Goal: Information Seeking & Learning: Learn about a topic

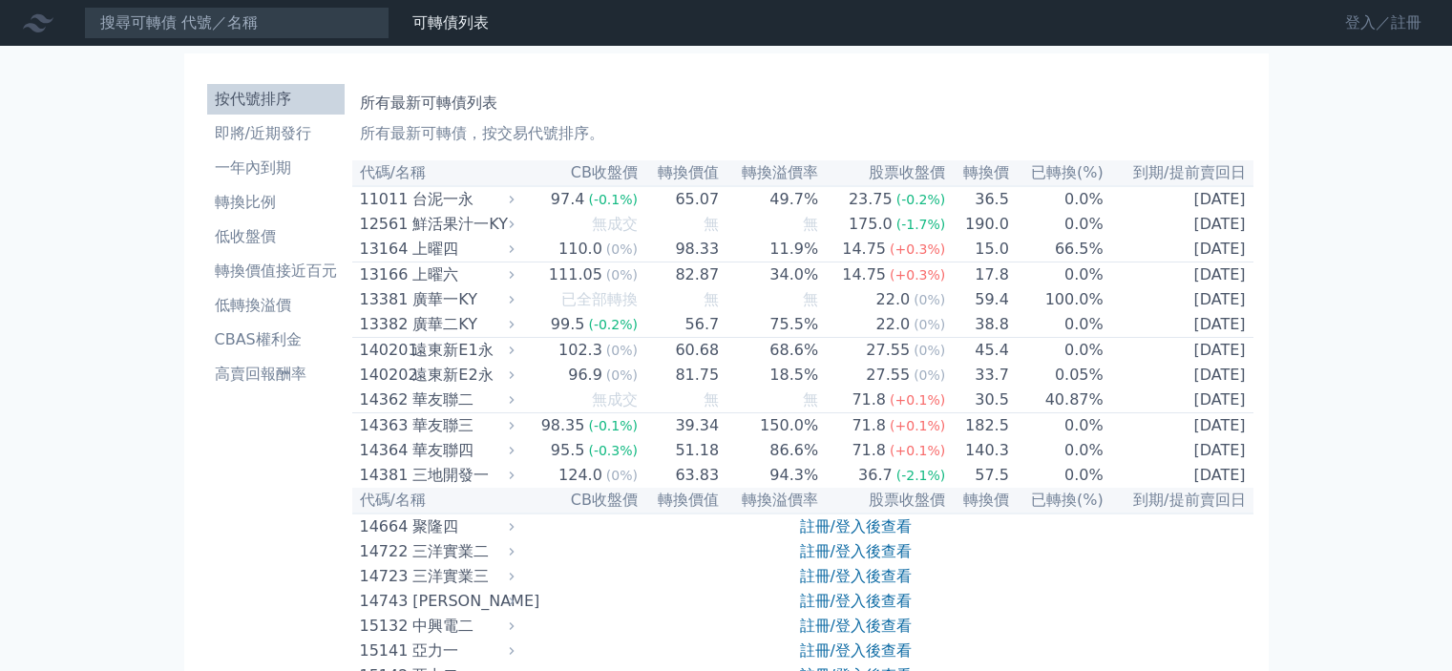
click at [1375, 30] on link "登入／註冊" at bounding box center [1383, 23] width 107 height 31
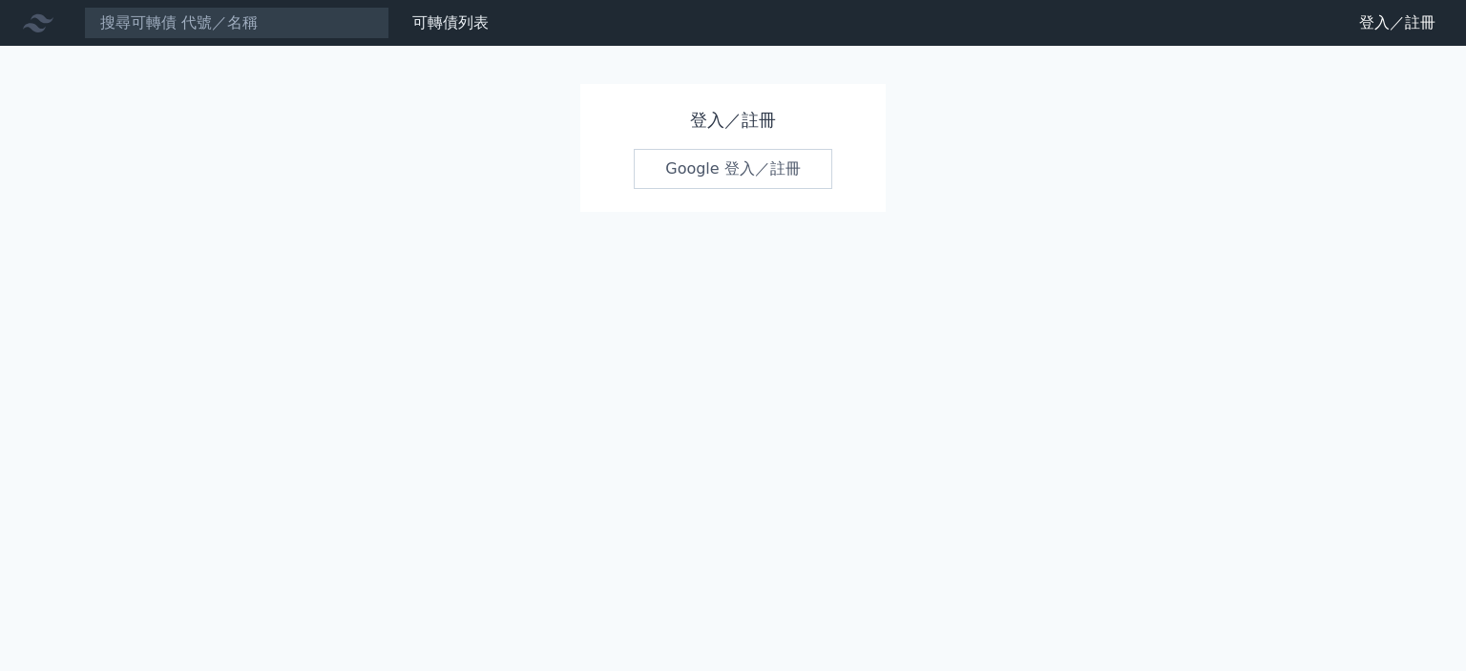
click at [683, 161] on link "Google 登入／註冊" at bounding box center [733, 169] width 199 height 40
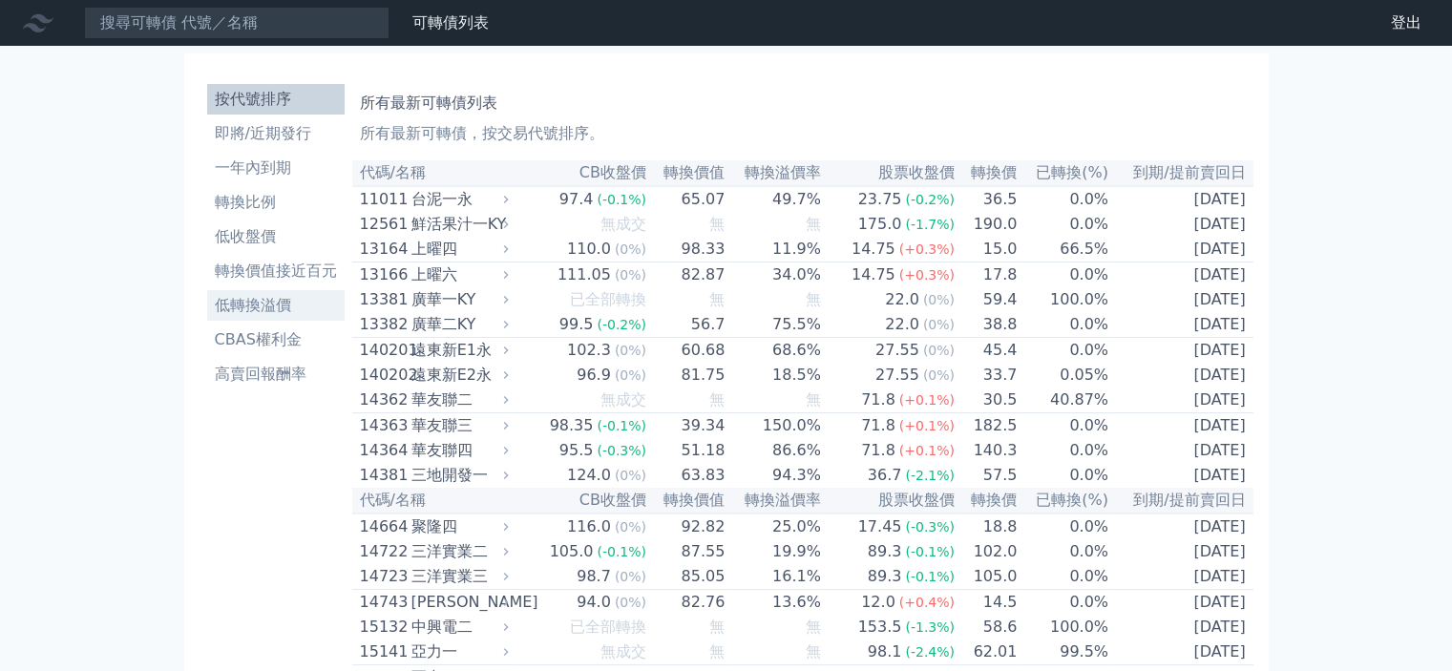
click at [272, 316] on li "低轉換溢價" at bounding box center [275, 305] width 137 height 23
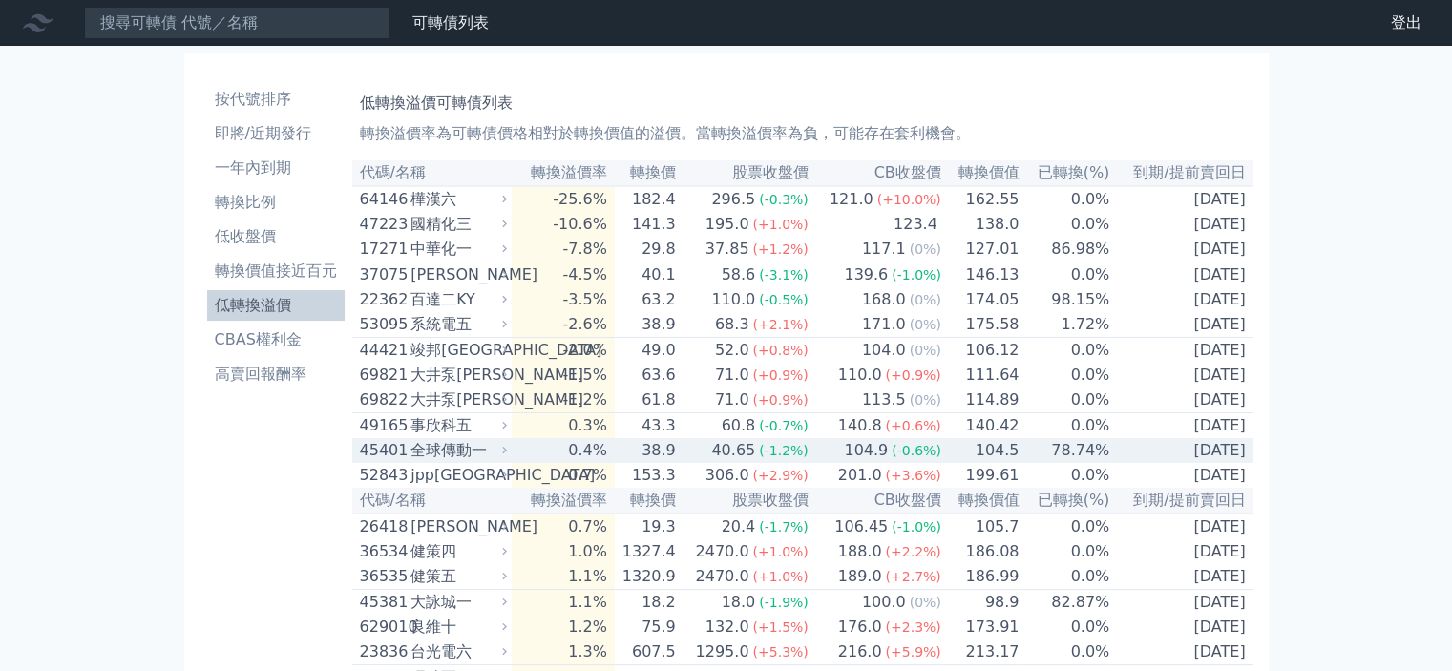
click at [445, 462] on div "全球傳動一" at bounding box center [457, 450] width 93 height 23
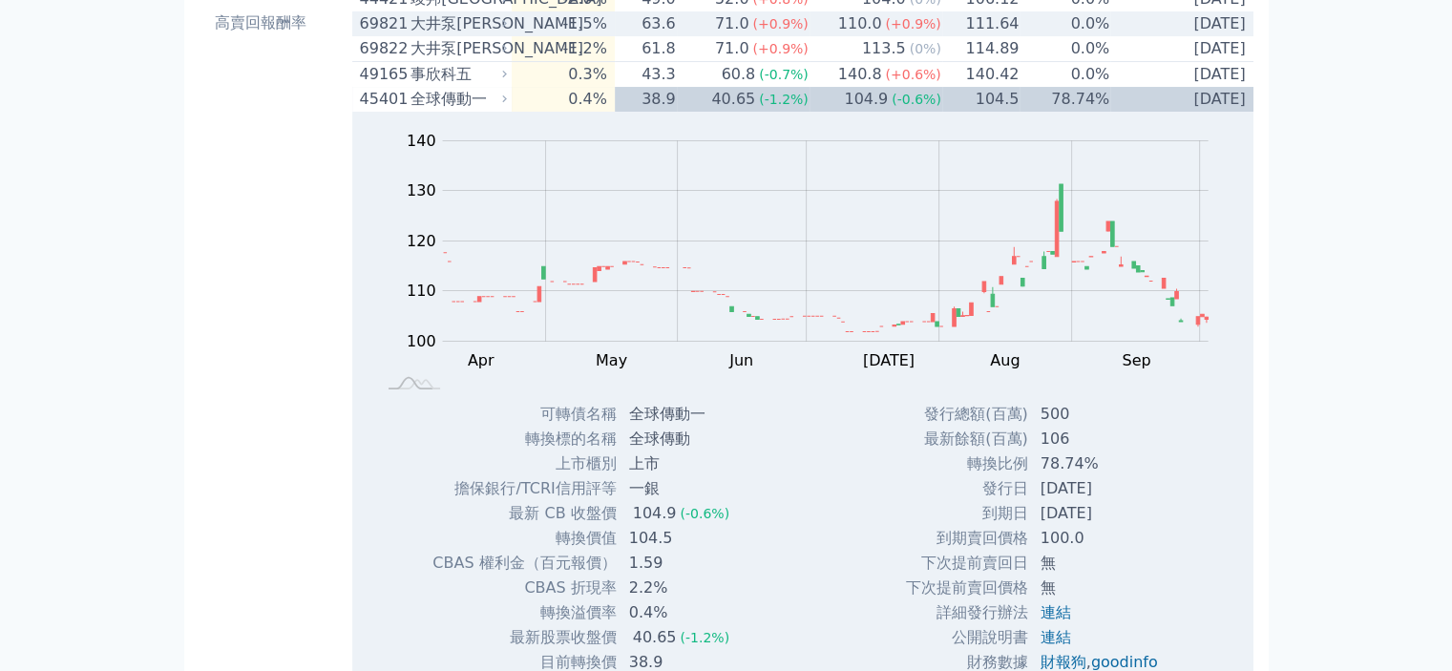
scroll to position [382, 0]
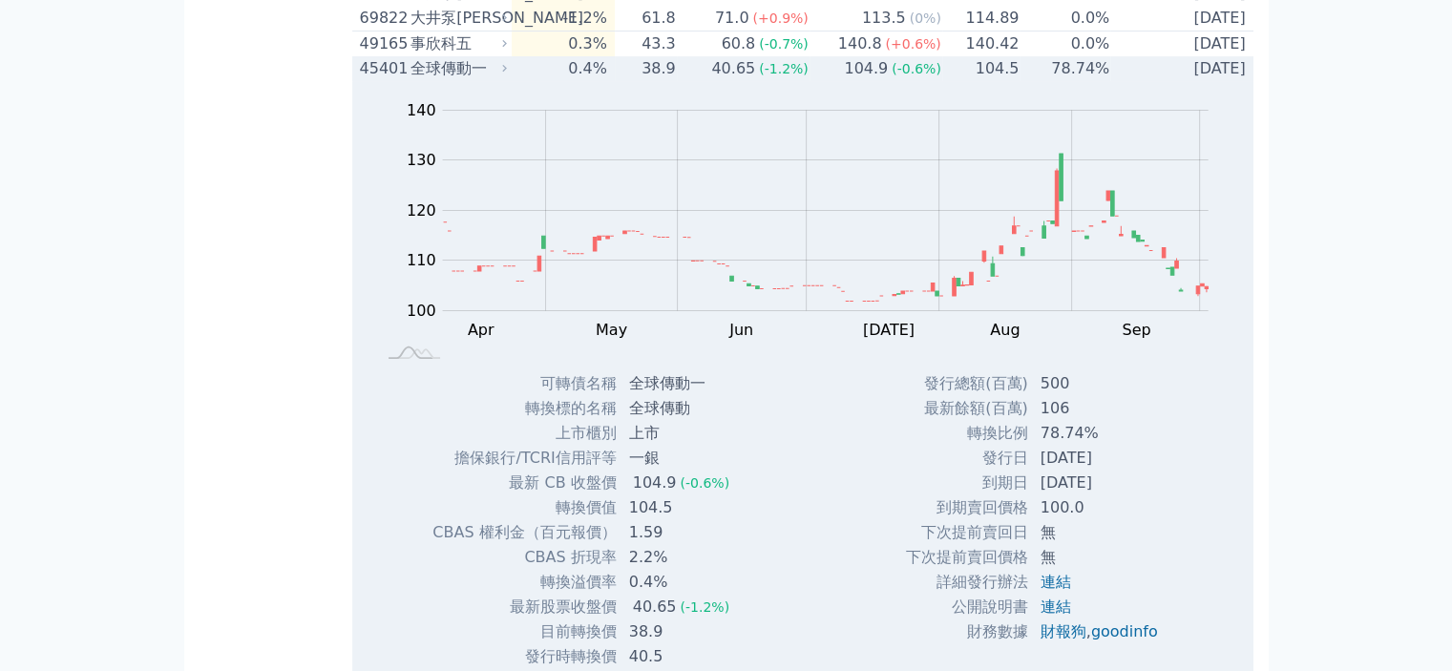
click at [474, 80] on div "全球傳動一" at bounding box center [457, 68] width 93 height 23
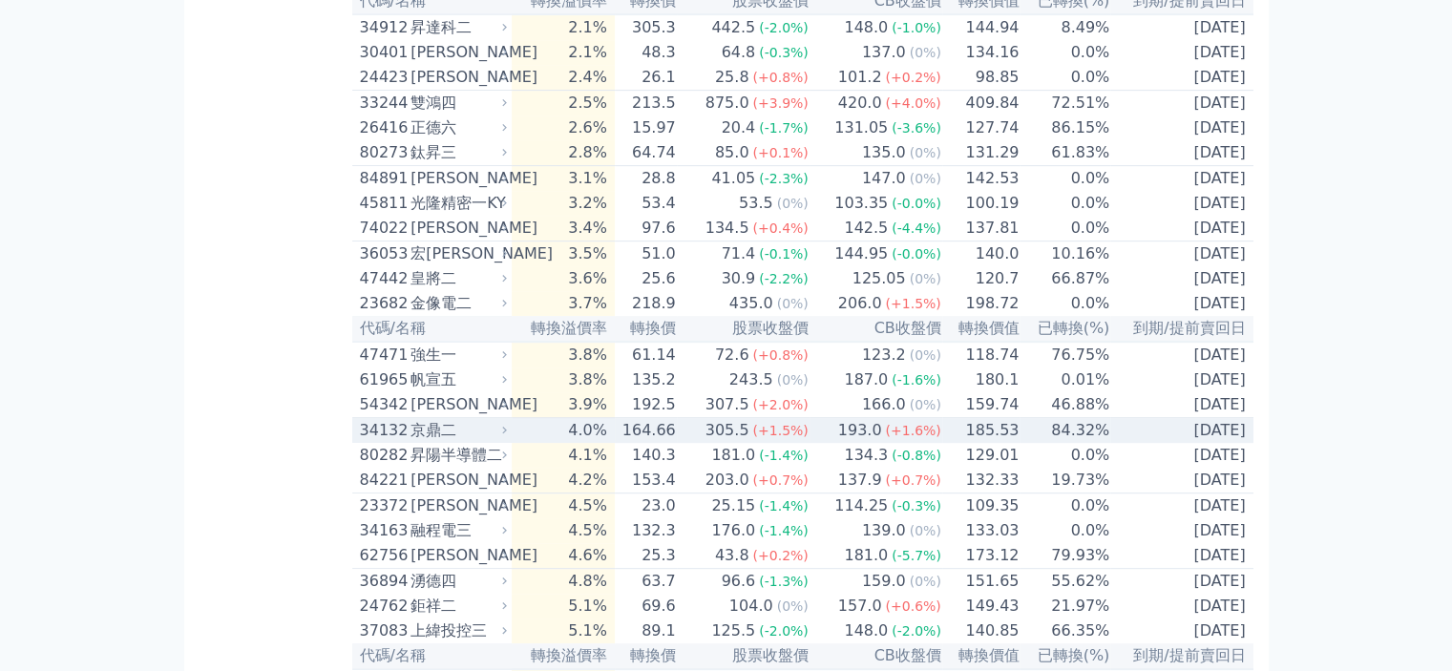
scroll to position [859, 0]
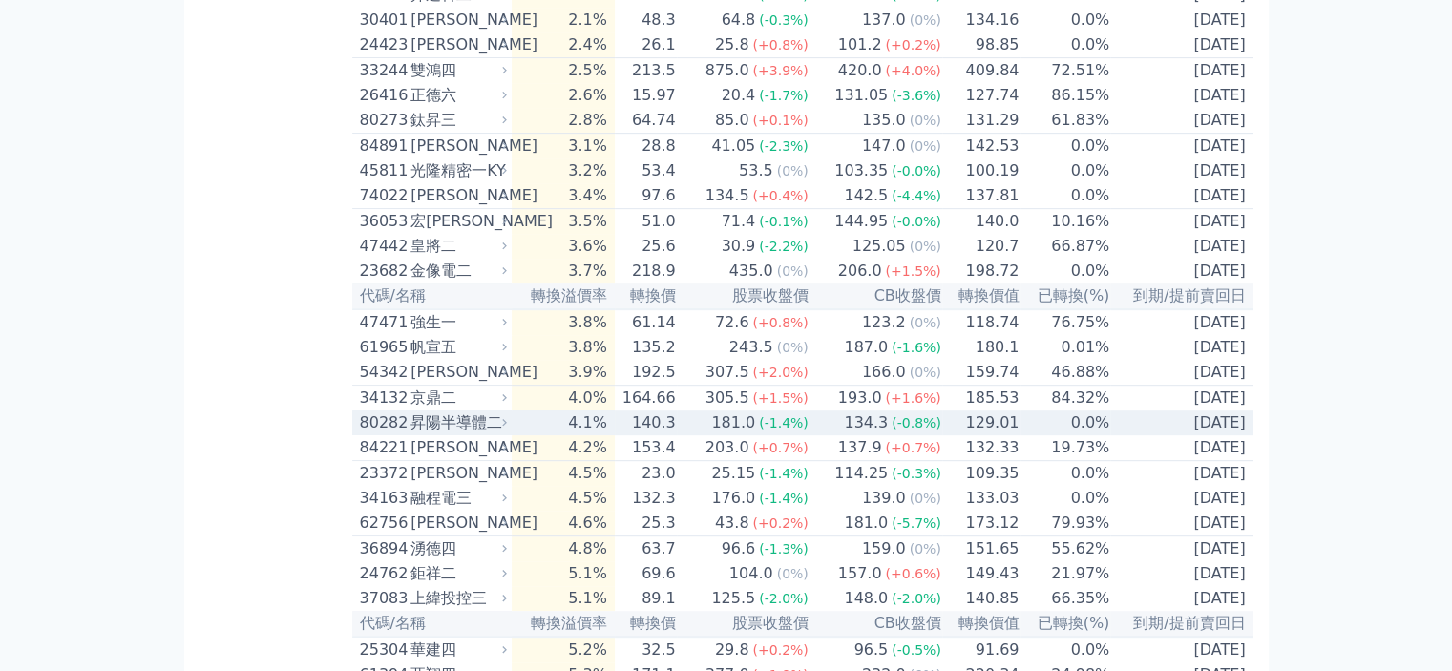
click at [748, 434] on div "181.0" at bounding box center [733, 422] width 52 height 23
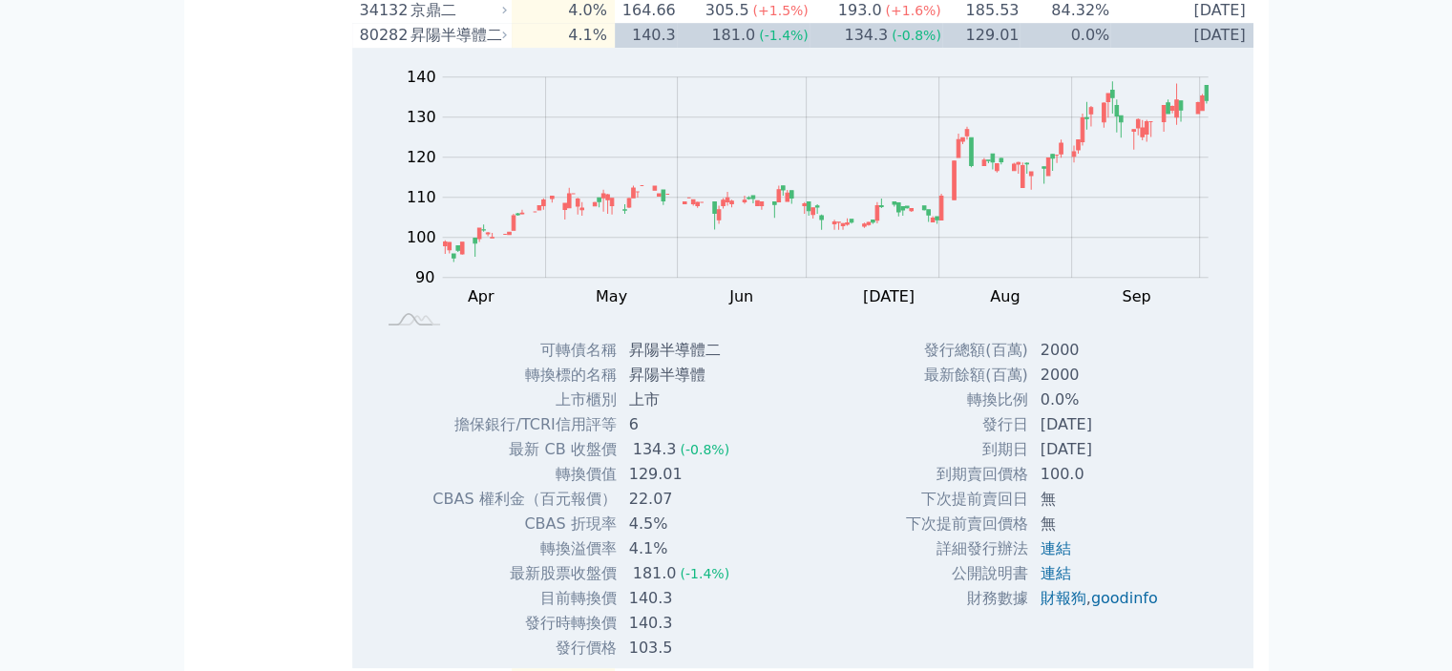
scroll to position [1146, 0]
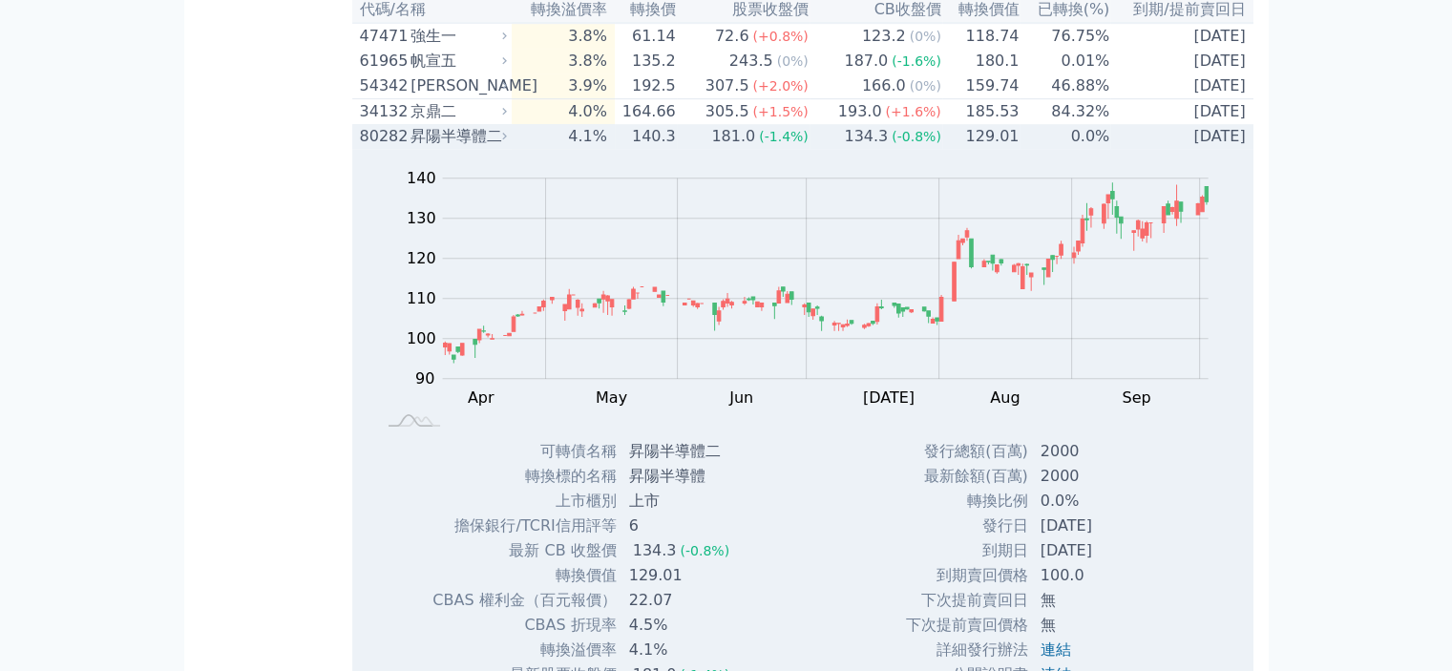
click at [470, 148] on div "昇陽半導體二" at bounding box center [457, 136] width 93 height 23
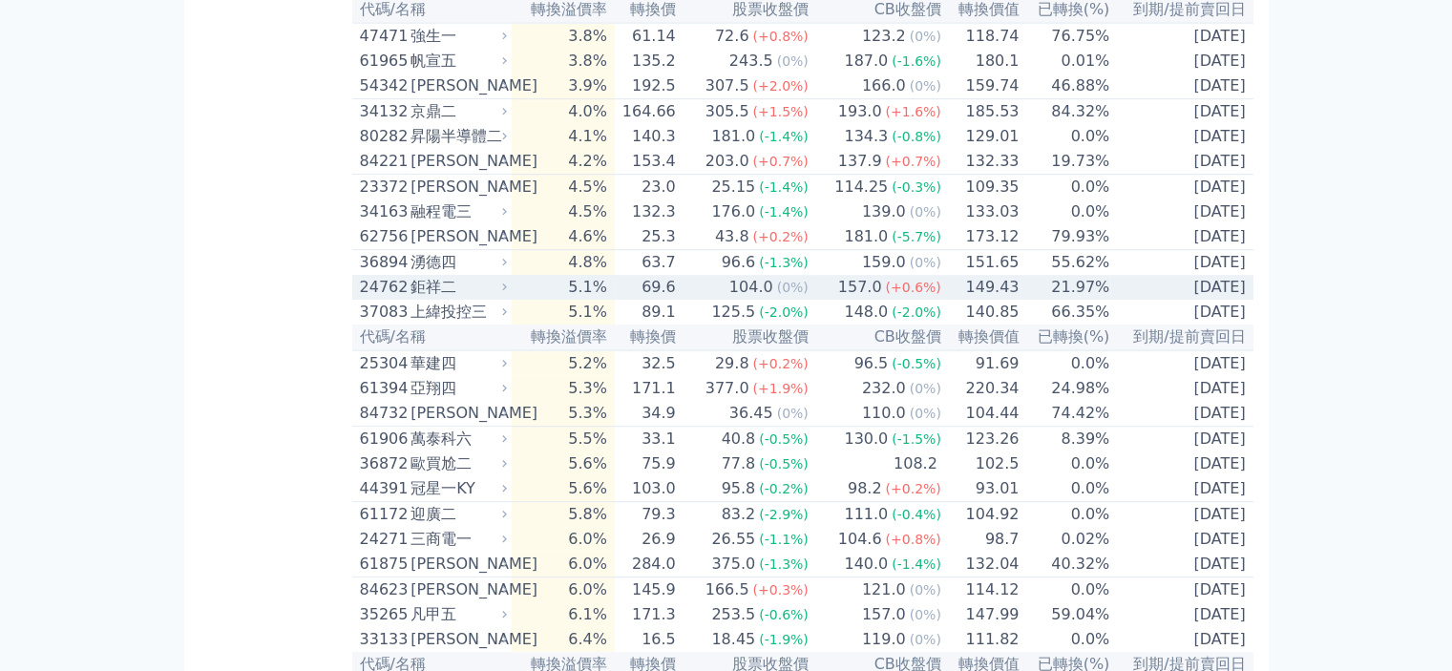
click at [714, 300] on td "104.0 (0%)" at bounding box center [743, 287] width 133 height 25
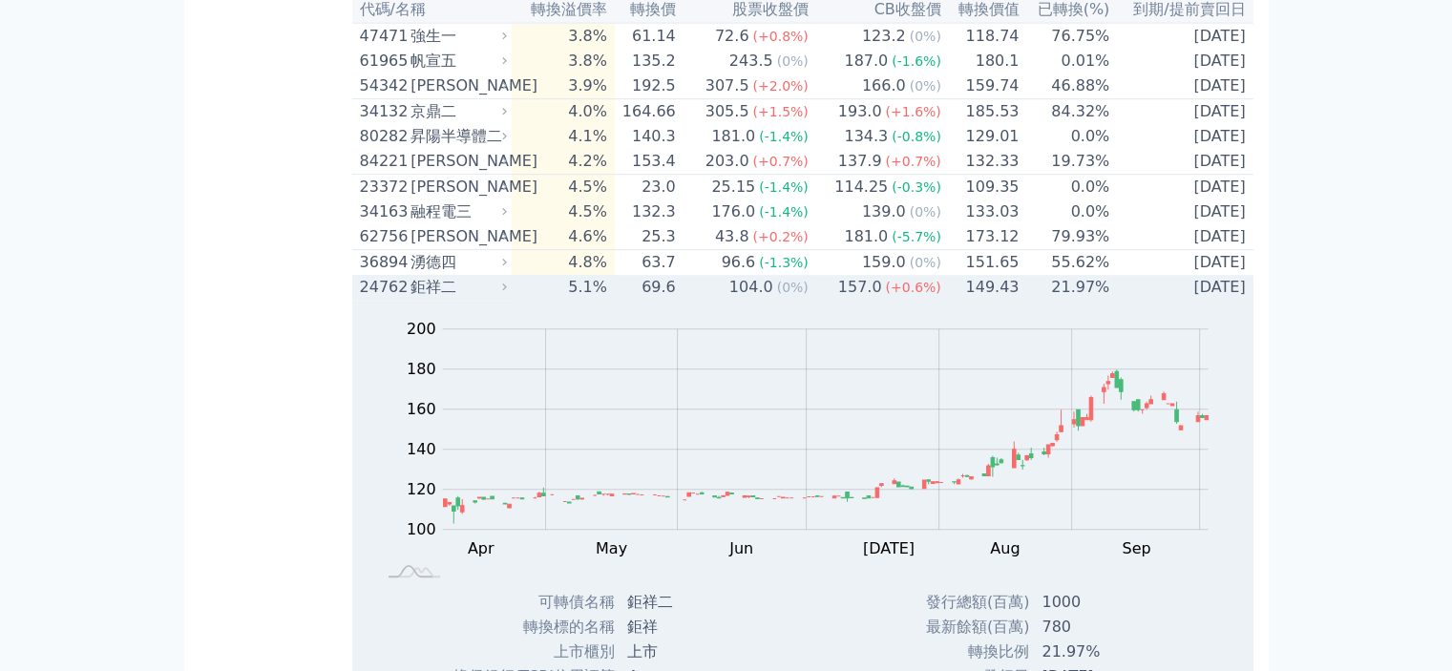
click at [705, 300] on td "104.0 (0%)" at bounding box center [743, 287] width 133 height 25
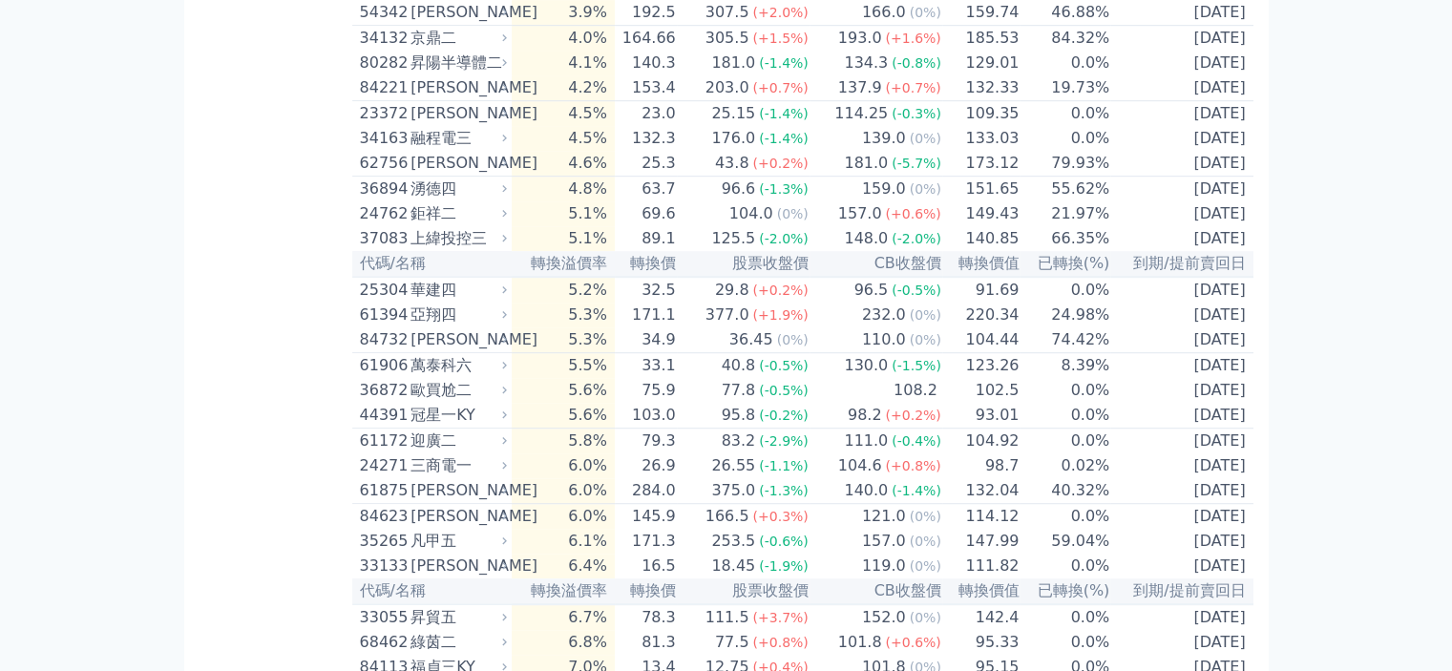
scroll to position [1432, 0]
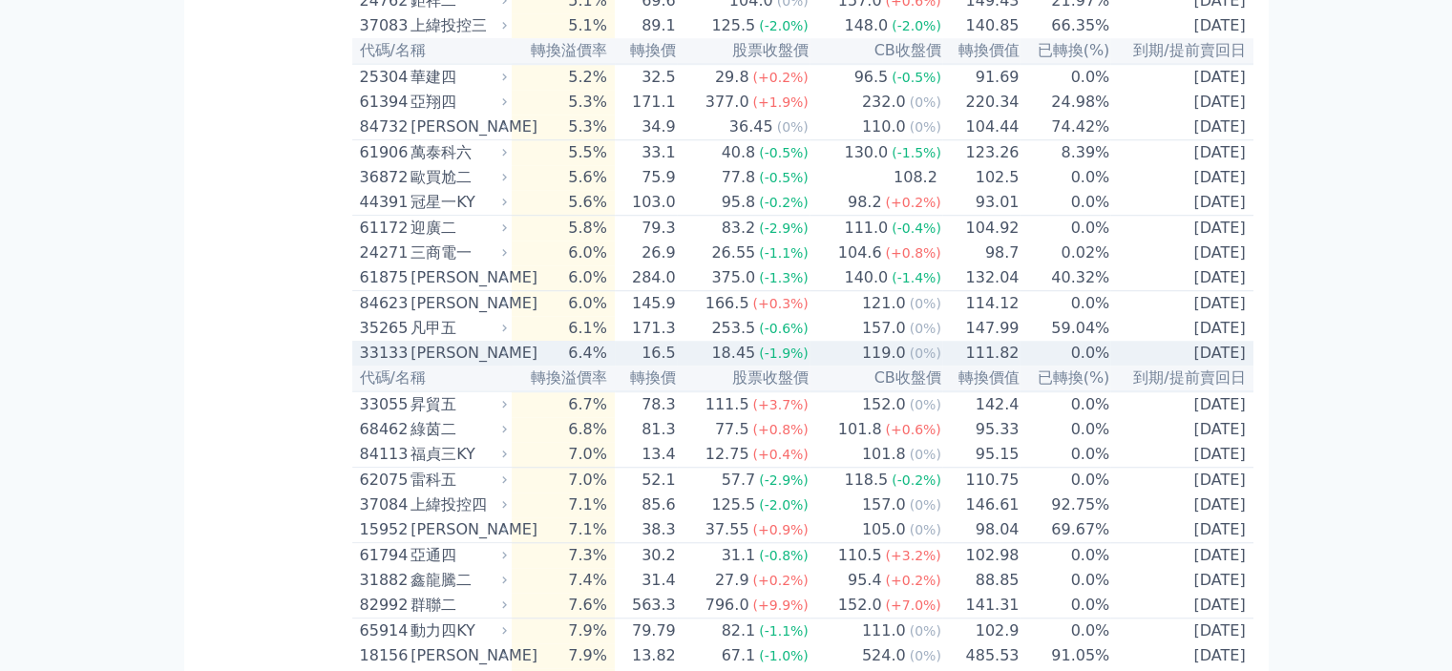
click at [459, 365] on div "[PERSON_NAME]" at bounding box center [457, 353] width 93 height 23
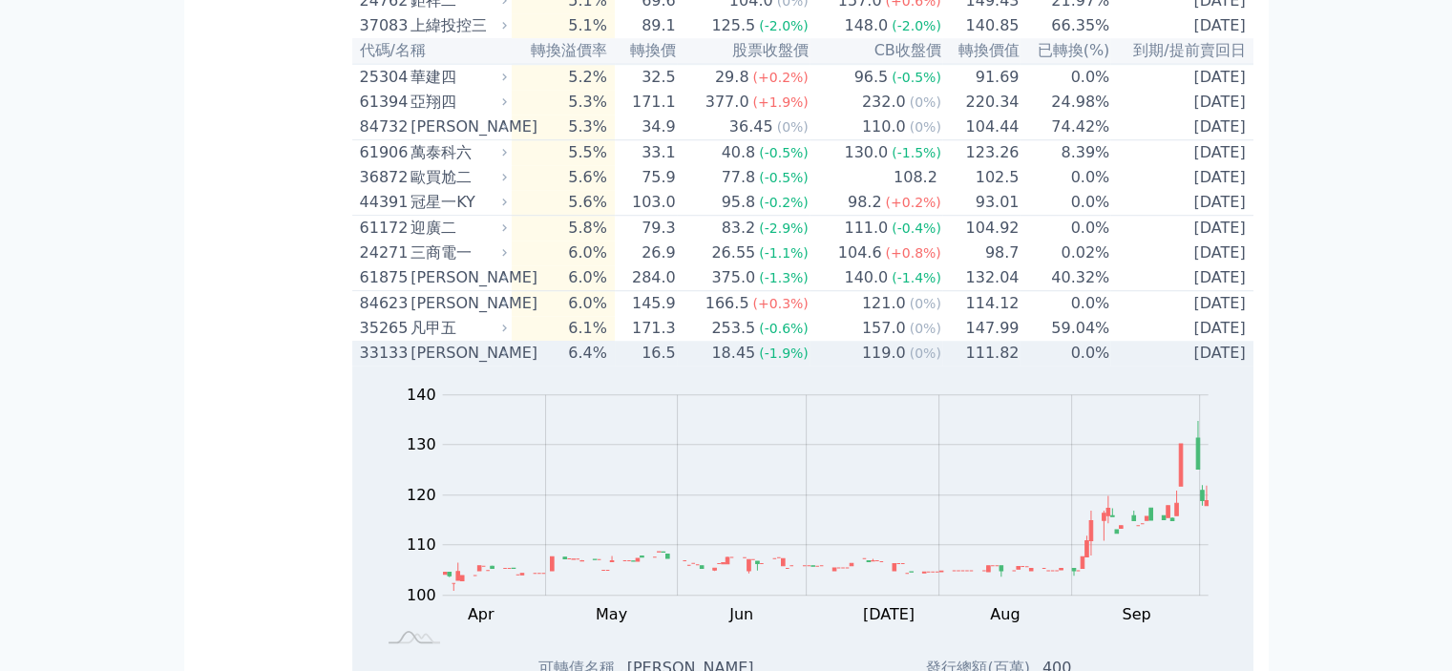
click at [406, 365] on div "33133" at bounding box center [383, 353] width 47 height 23
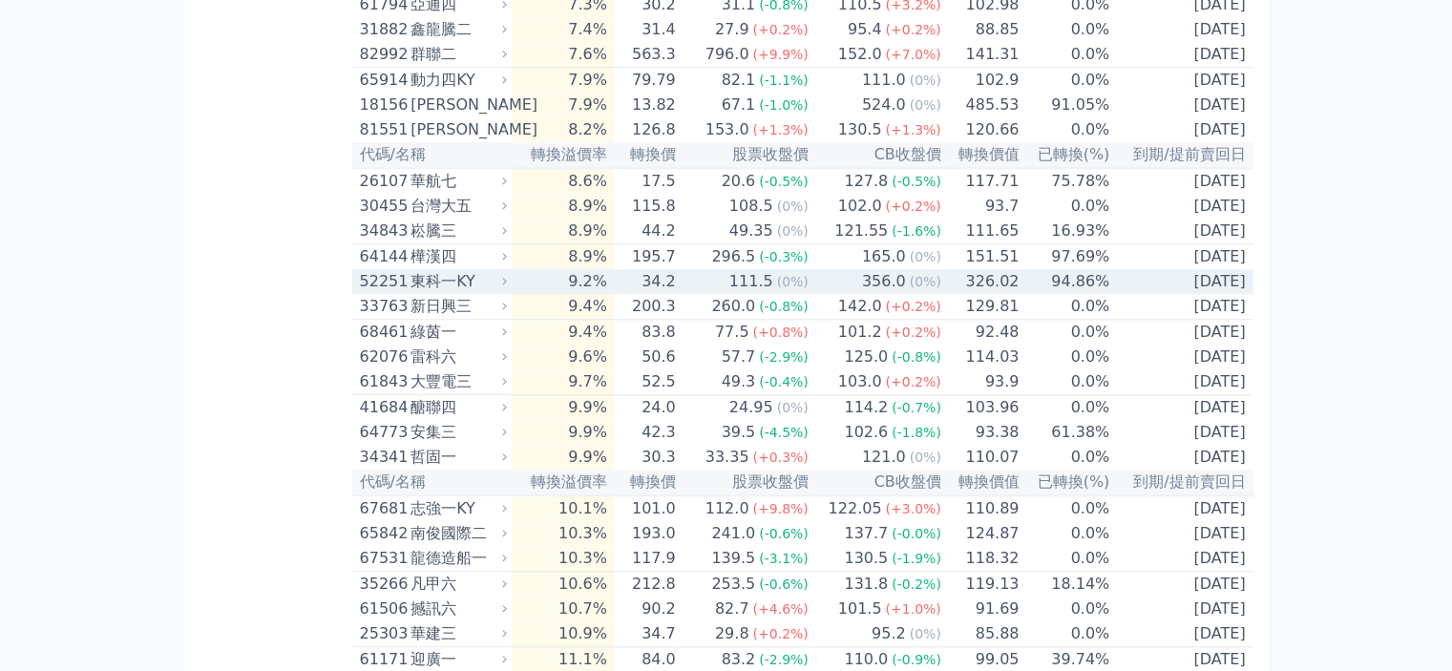
scroll to position [2005, 0]
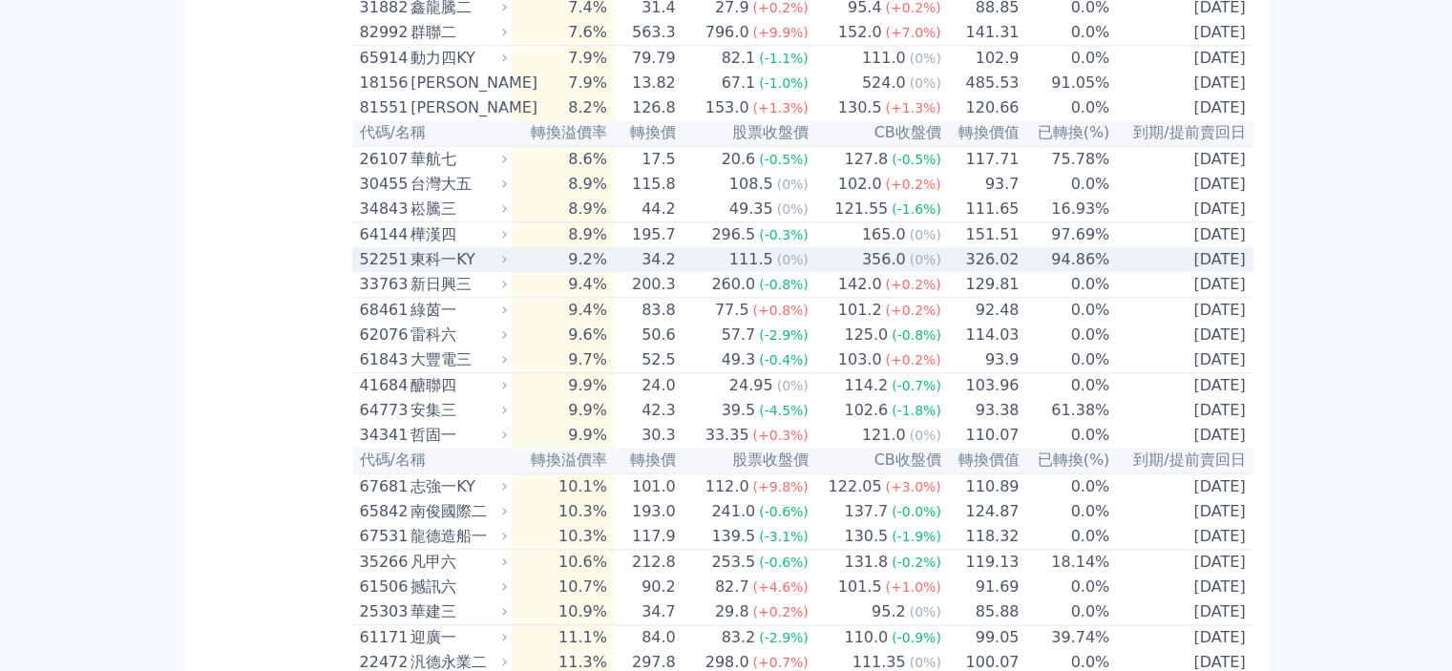
click at [801, 267] on span "(0%)" at bounding box center [793, 259] width 32 height 15
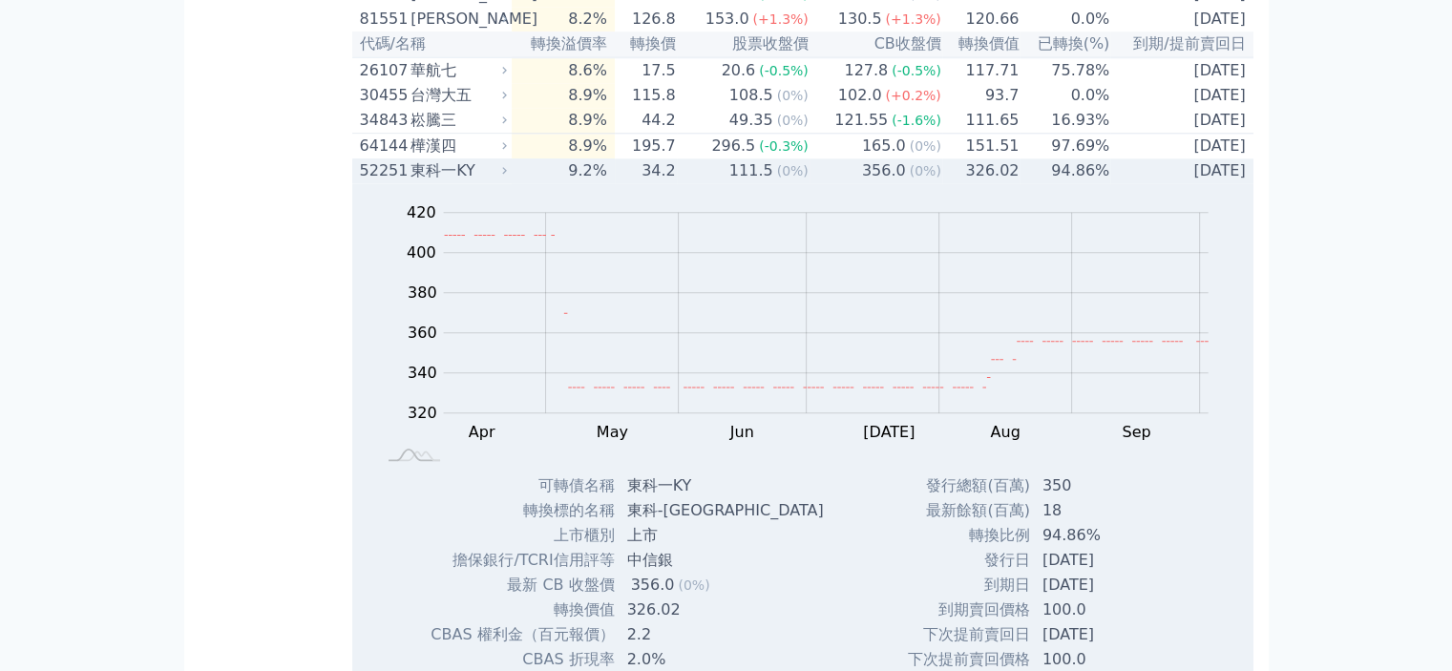
scroll to position [2196, 0]
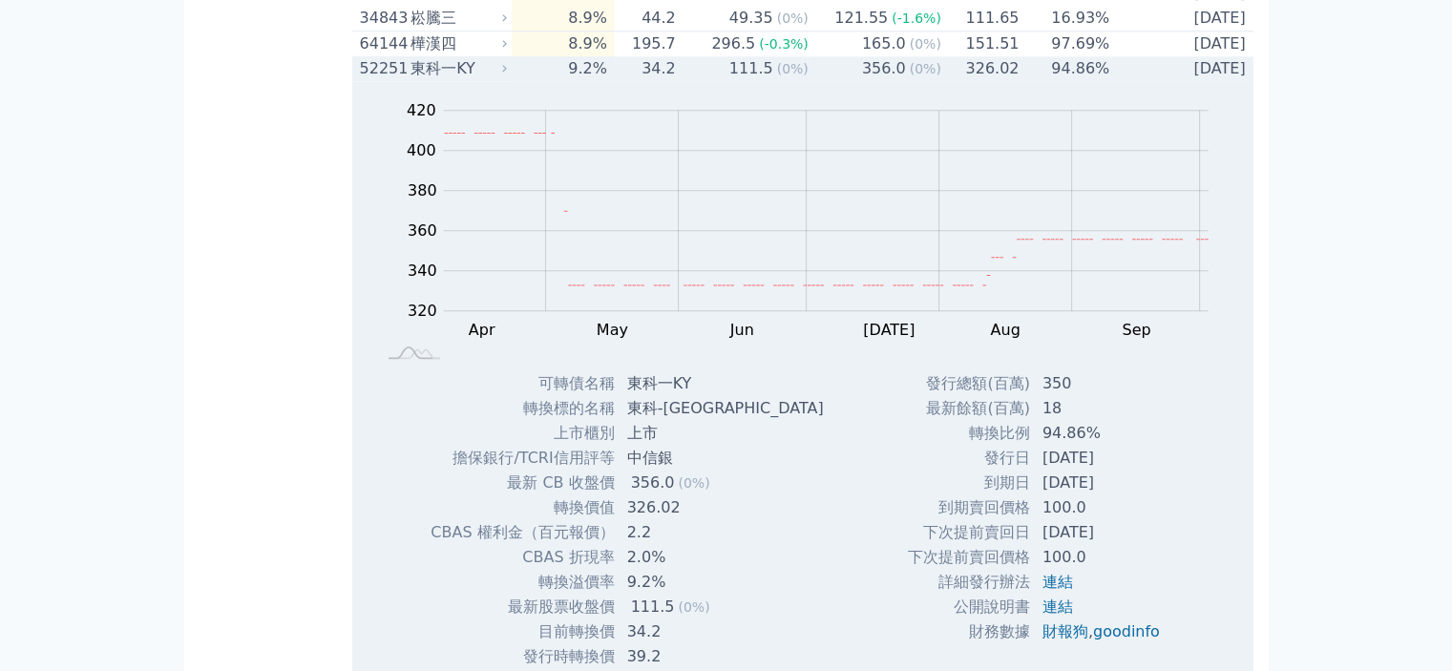
click at [630, 81] on td "34.2" at bounding box center [646, 68] width 62 height 25
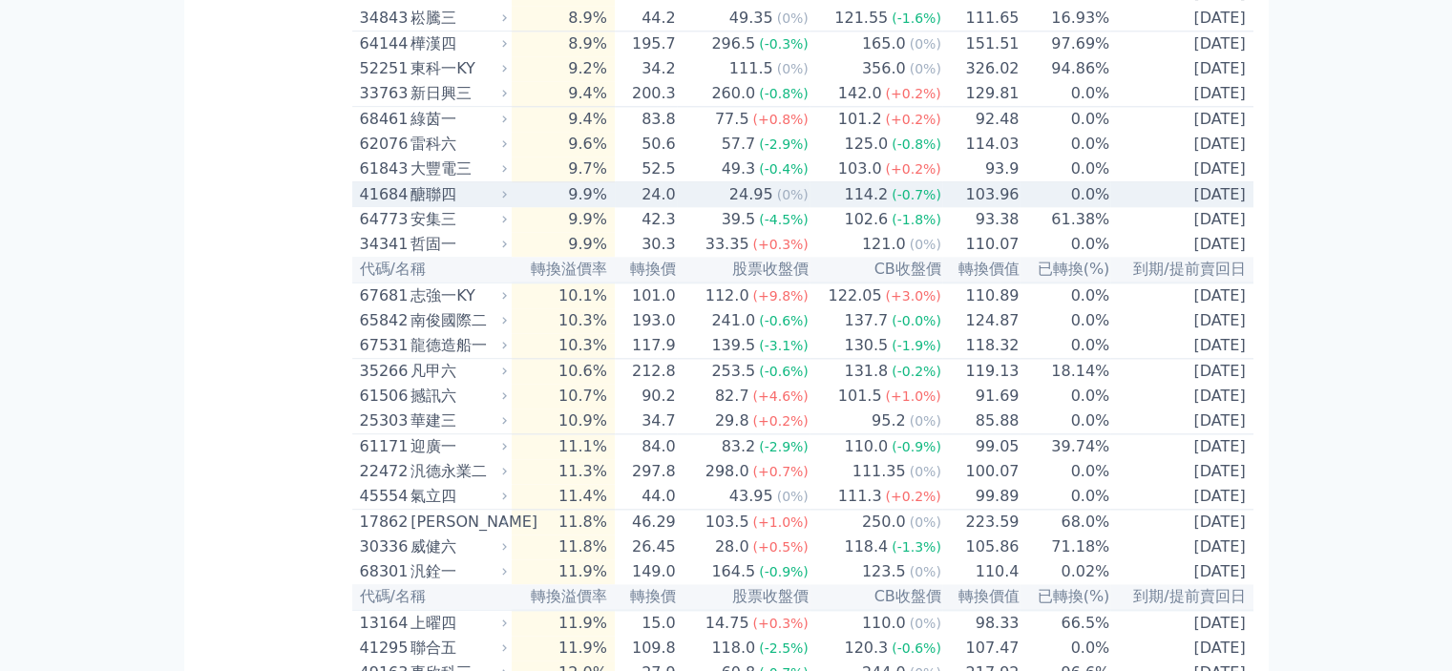
click at [631, 208] on td "24.0" at bounding box center [646, 195] width 62 height 26
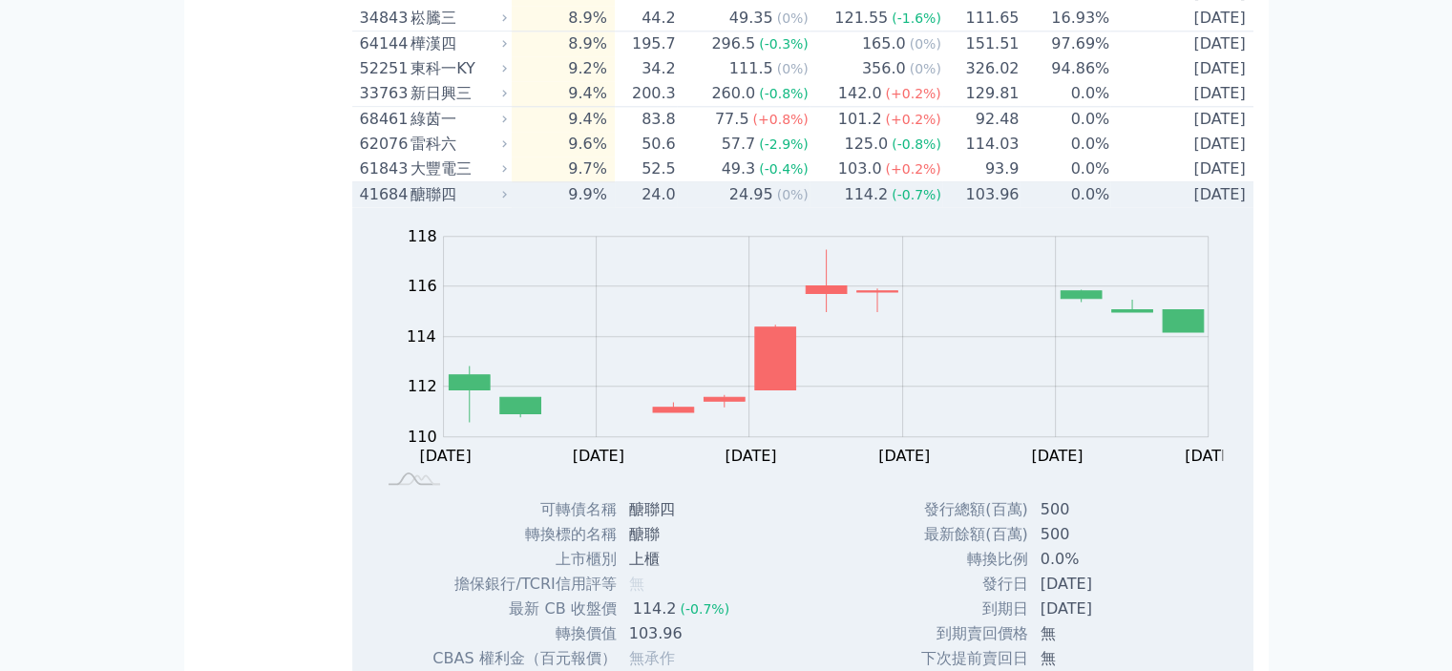
click at [538, 208] on td "9.9%" at bounding box center [563, 195] width 102 height 26
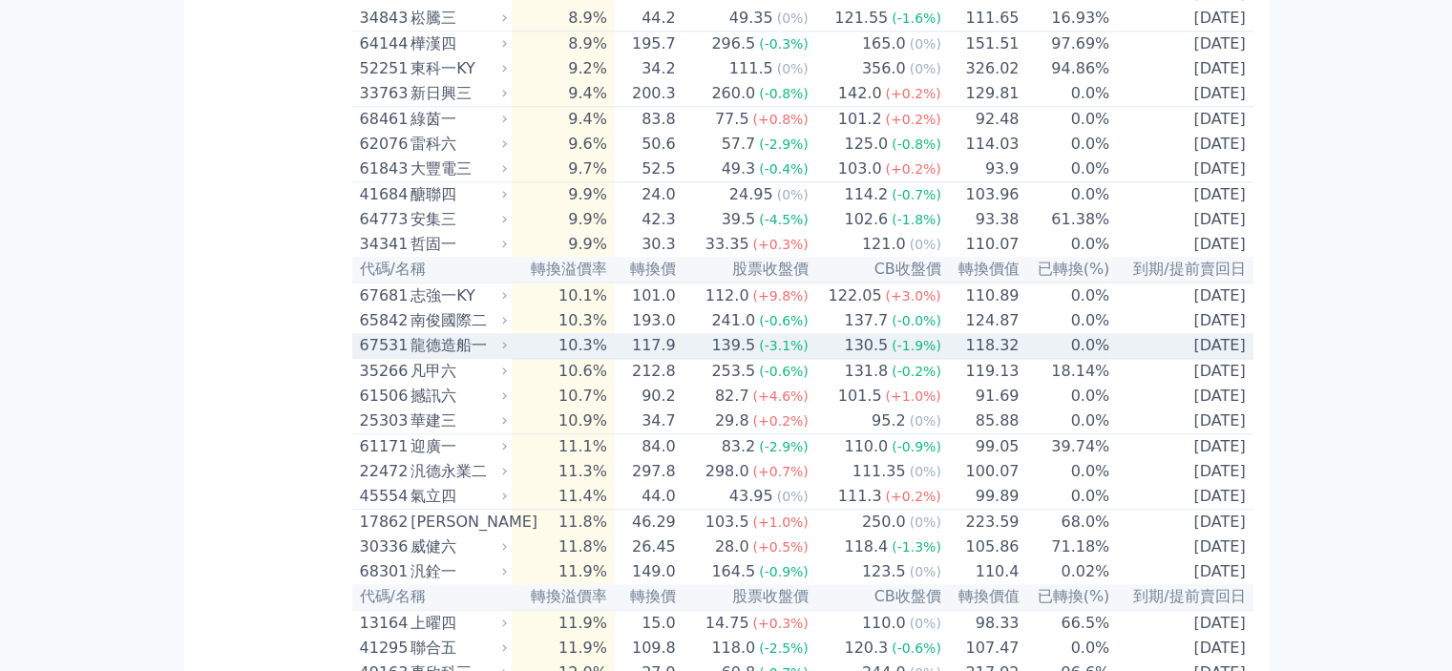
click at [469, 357] on div "龍德造船一" at bounding box center [457, 345] width 93 height 23
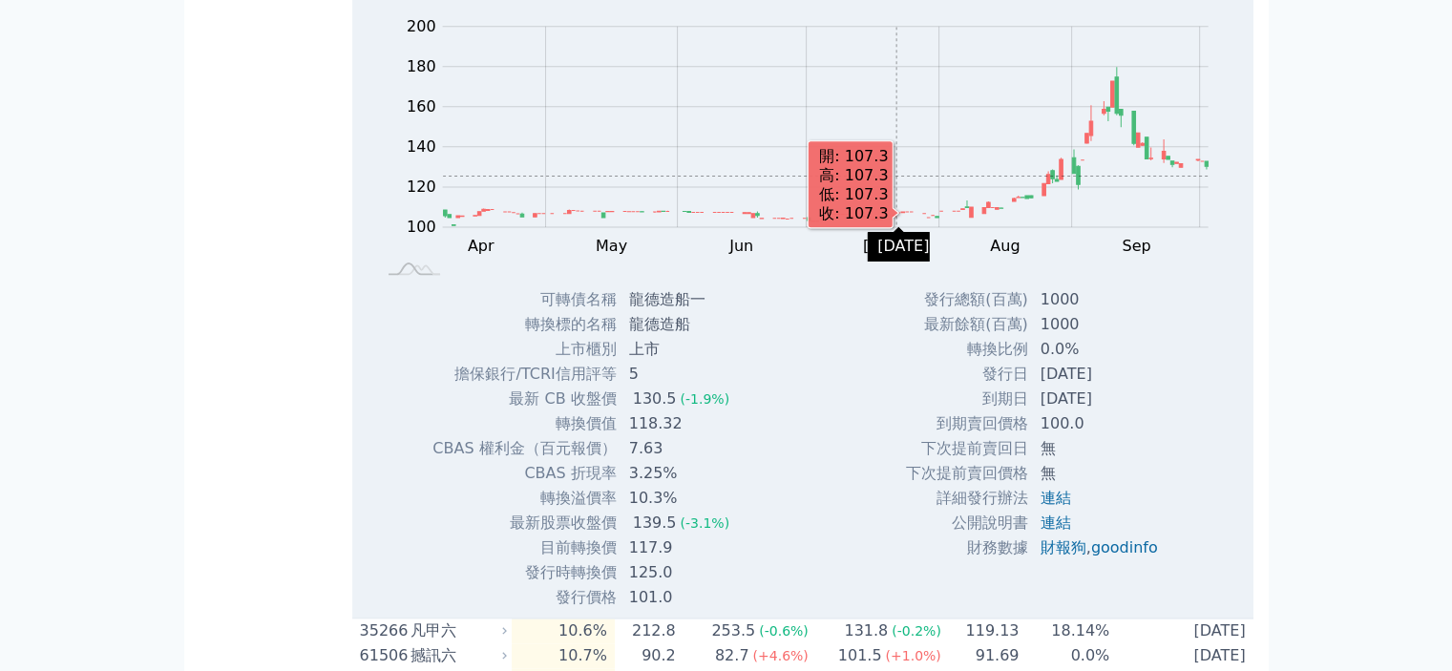
scroll to position [2578, 0]
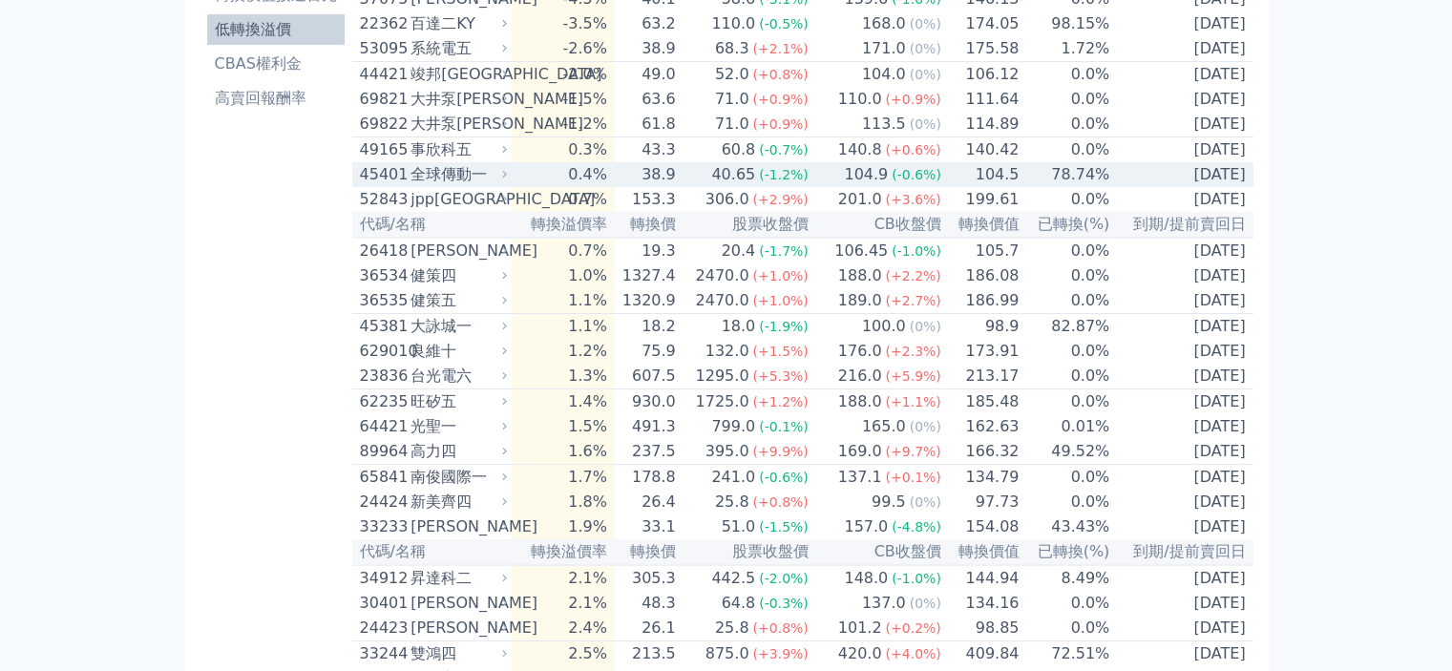
scroll to position [286, 0]
